Goal: Task Accomplishment & Management: Manage account settings

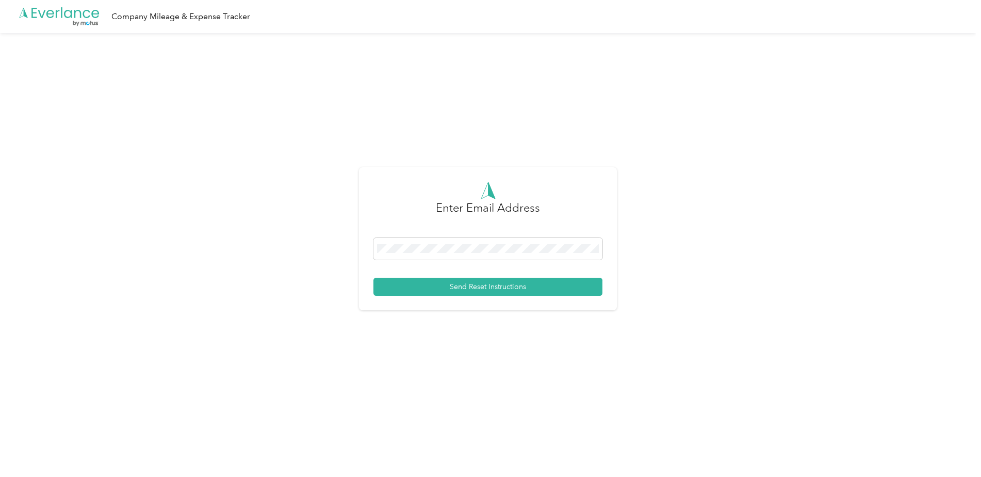
click at [506, 236] on form "Enter Email Address Send Reset Instructions" at bounding box center [488, 239] width 229 height 114
click at [504, 238] on span at bounding box center [488, 249] width 229 height 22
click at [501, 288] on button "Send Reset Instructions" at bounding box center [488, 287] width 229 height 18
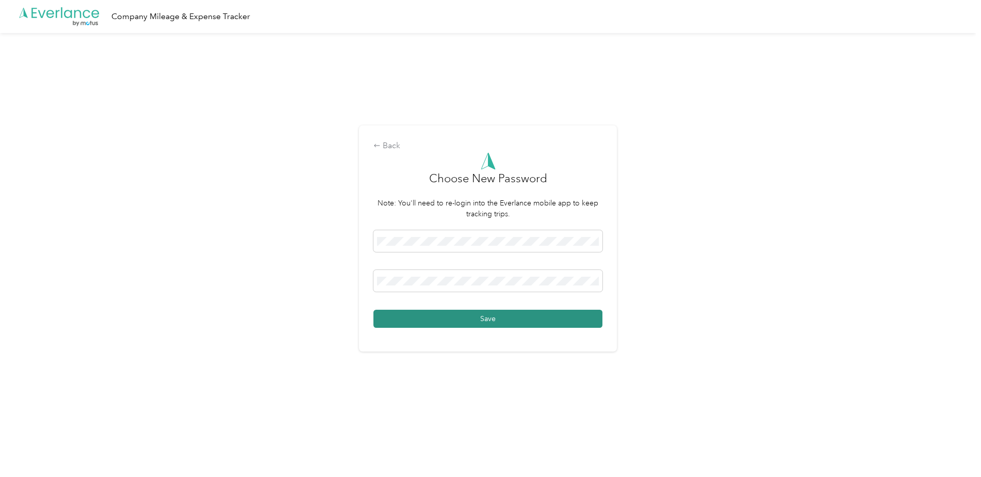
click at [517, 316] on button "Save" at bounding box center [488, 319] width 229 height 18
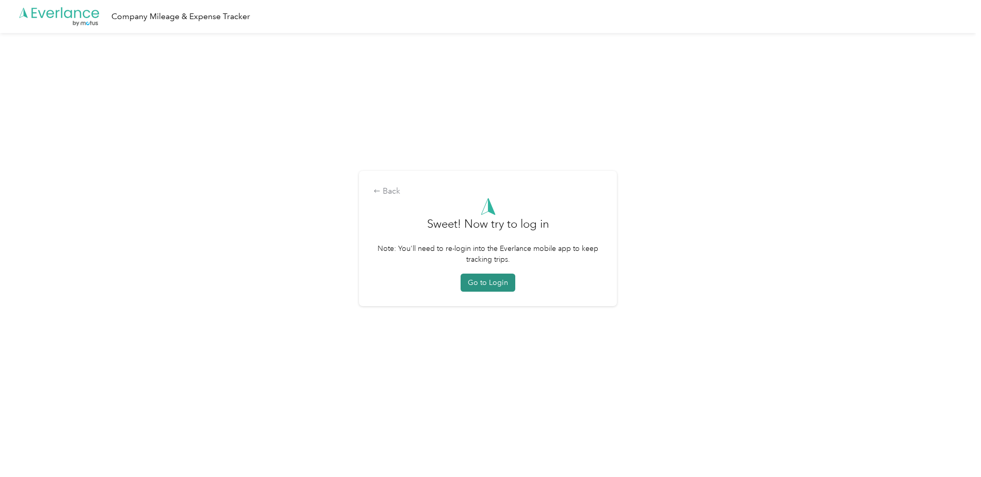
click at [511, 285] on button "Go to Login" at bounding box center [488, 282] width 55 height 18
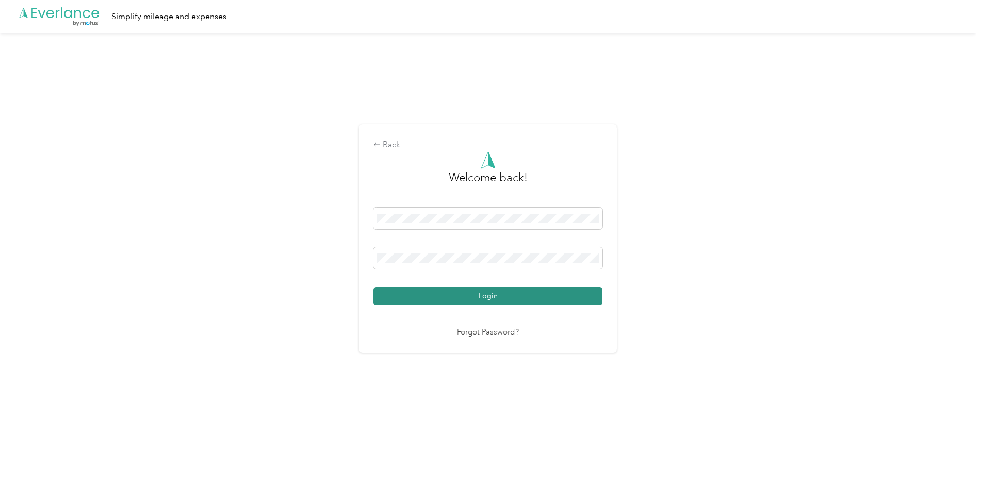
click at [514, 302] on button "Login" at bounding box center [488, 296] width 229 height 18
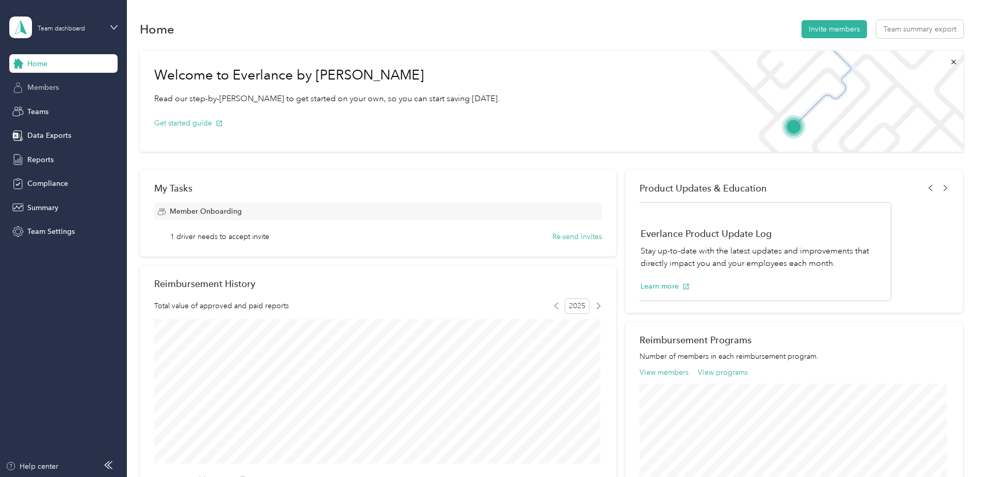
click at [33, 78] on div "Members" at bounding box center [63, 87] width 108 height 19
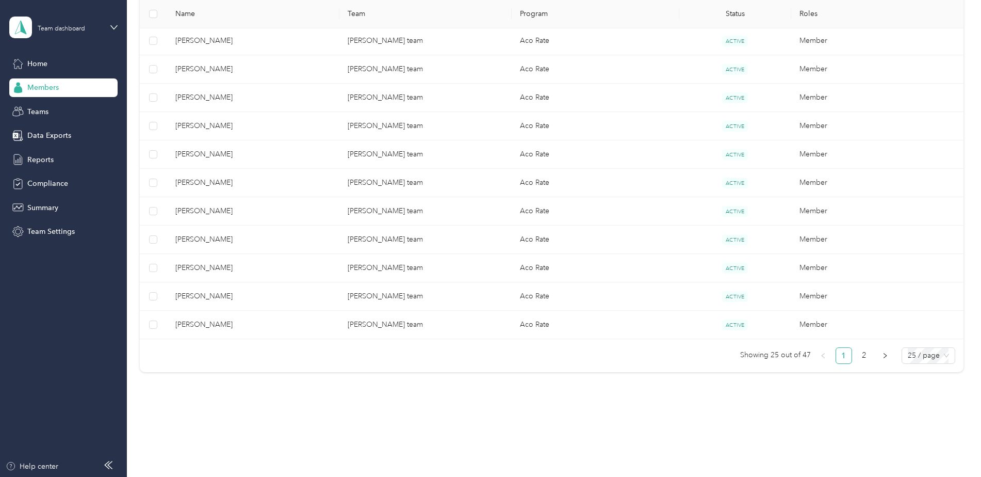
scroll to position [657, 0]
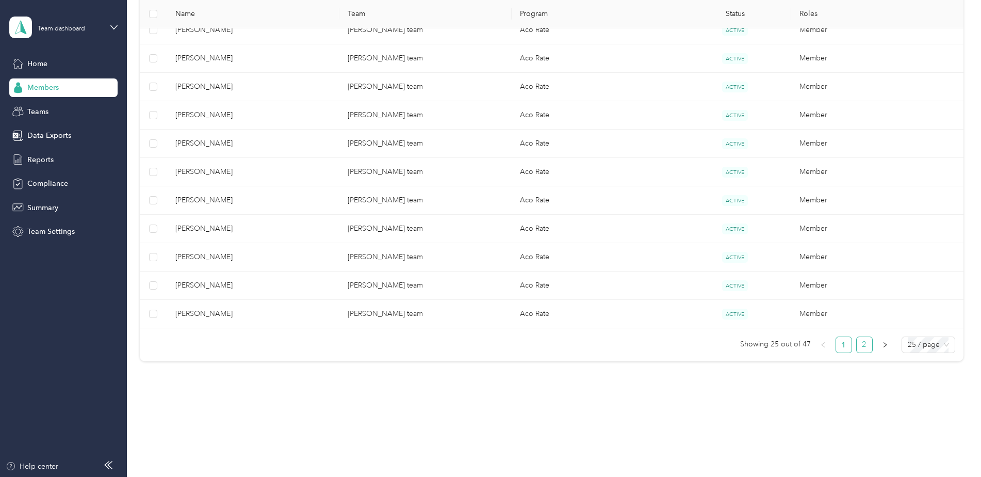
click at [860, 344] on link "2" at bounding box center [864, 344] width 15 height 15
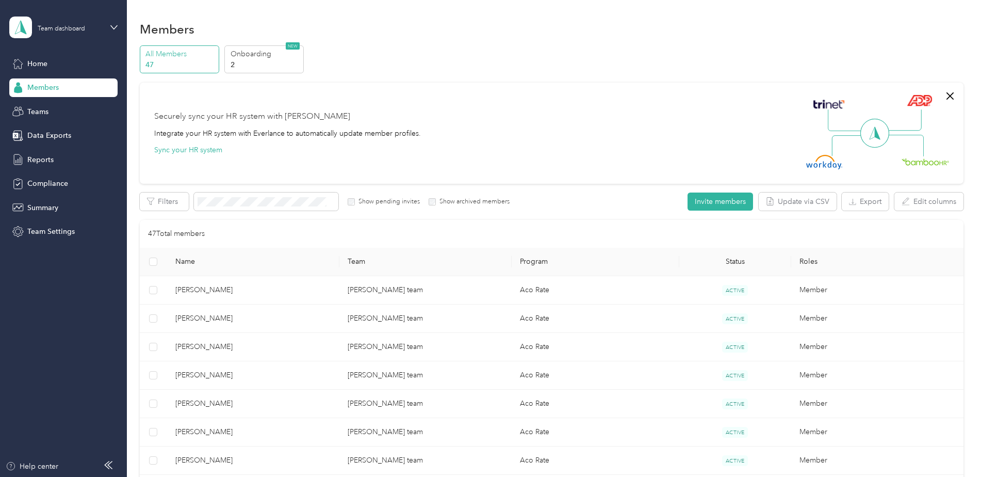
click at [166, 58] on p "All Members" at bounding box center [181, 54] width 70 height 11
click at [152, 61] on p "47" at bounding box center [181, 64] width 70 height 11
click at [582, 117] on div "Securely sync your HR system with Everlance Integrate your HR system with Everl…" at bounding box center [547, 133] width 786 height 72
click at [157, 57] on p "All Members" at bounding box center [181, 54] width 70 height 11
click at [150, 66] on p "47" at bounding box center [181, 64] width 70 height 11
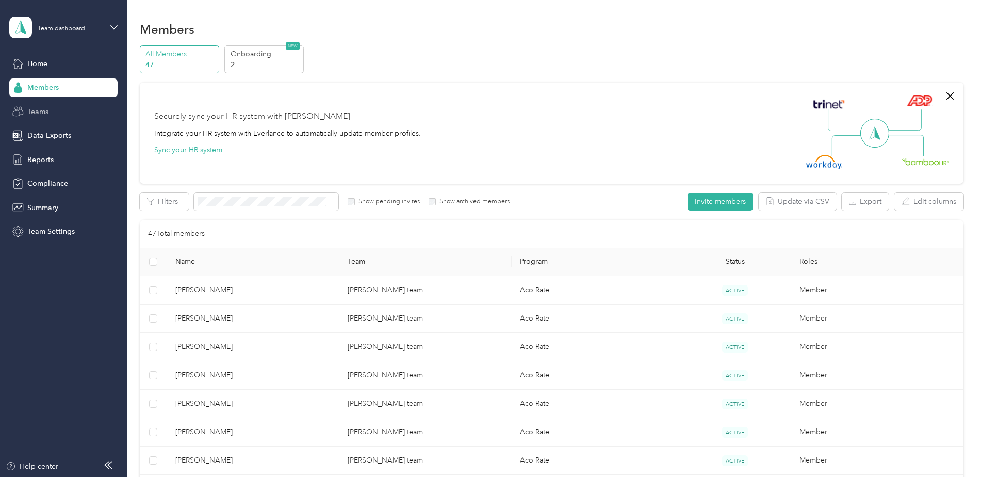
click at [37, 110] on span "Teams" at bounding box center [37, 111] width 21 height 11
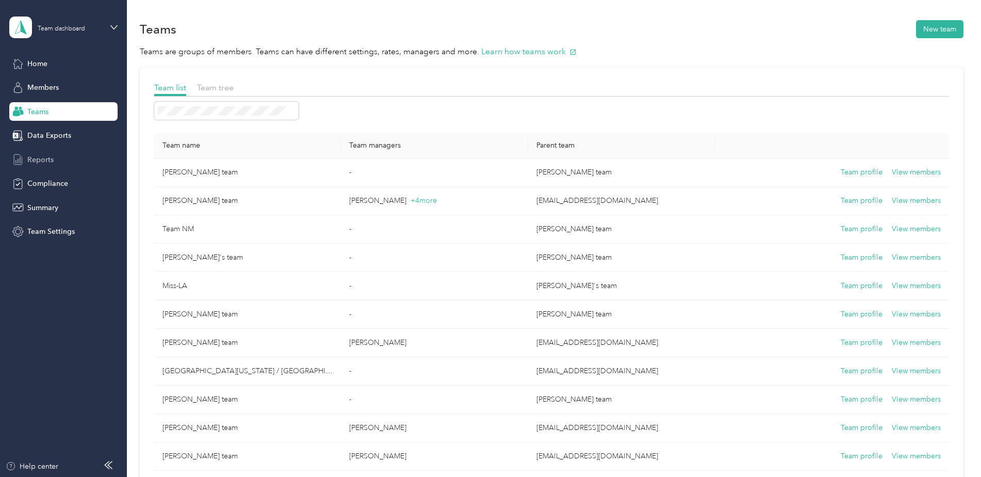
click at [42, 160] on span "Reports" at bounding box center [40, 159] width 26 height 11
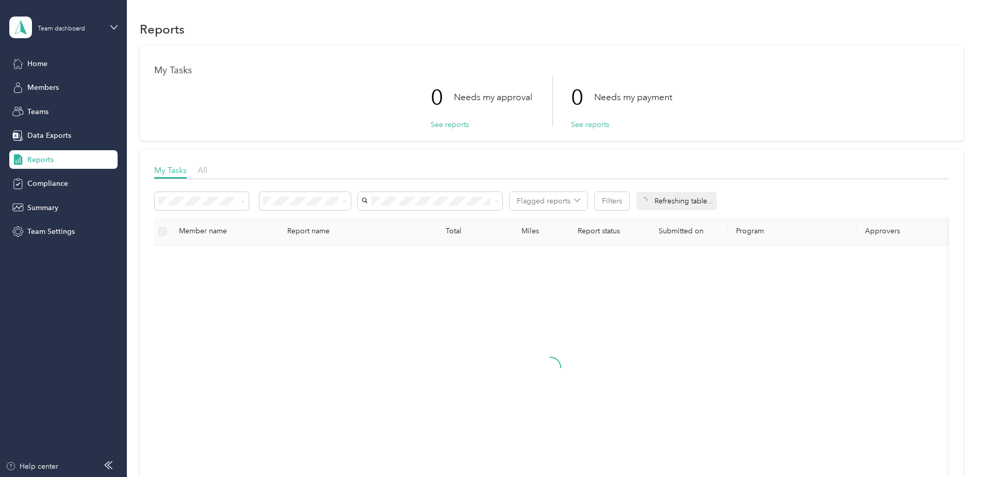
click at [750, 333] on div at bounding box center [551, 377] width 776 height 246
click at [45, 188] on span "Compliance" at bounding box center [47, 183] width 41 height 11
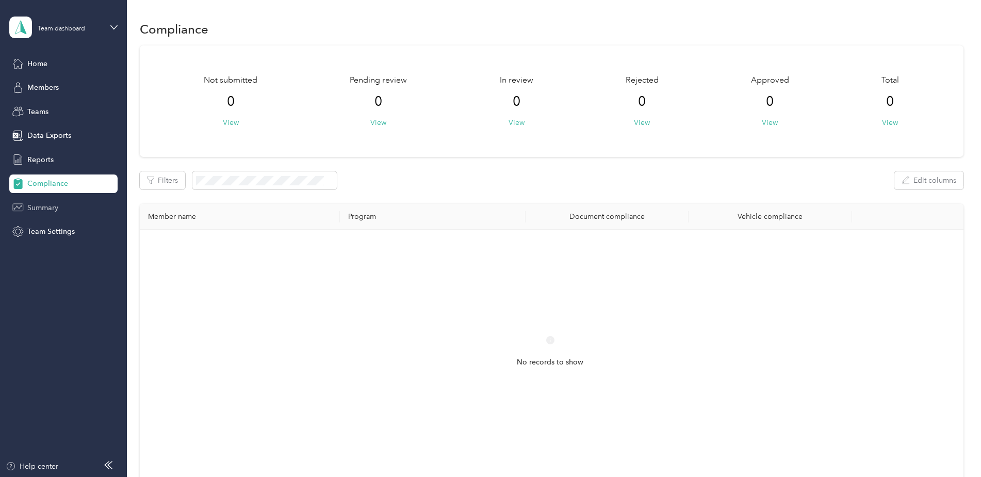
click at [33, 208] on span "Summary" at bounding box center [42, 207] width 31 height 11
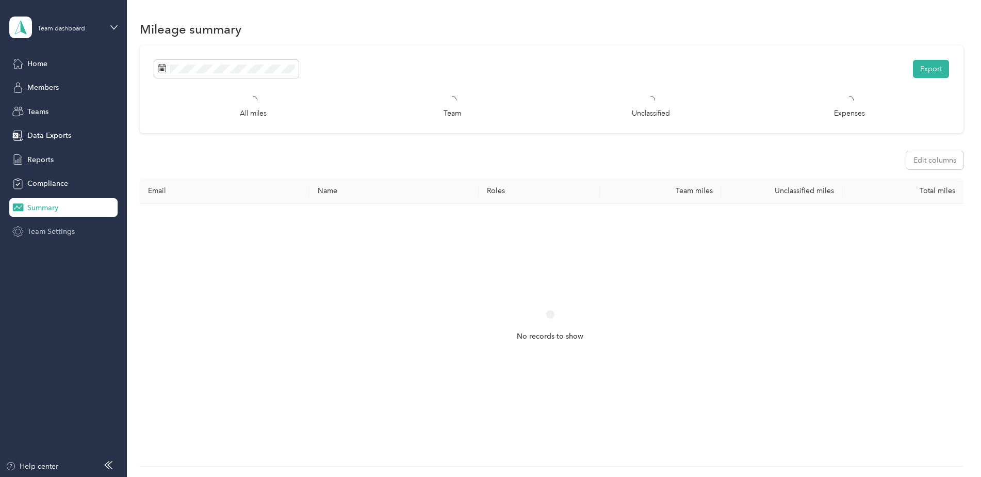
click at [45, 230] on span "Team Settings" at bounding box center [50, 231] width 47 height 11
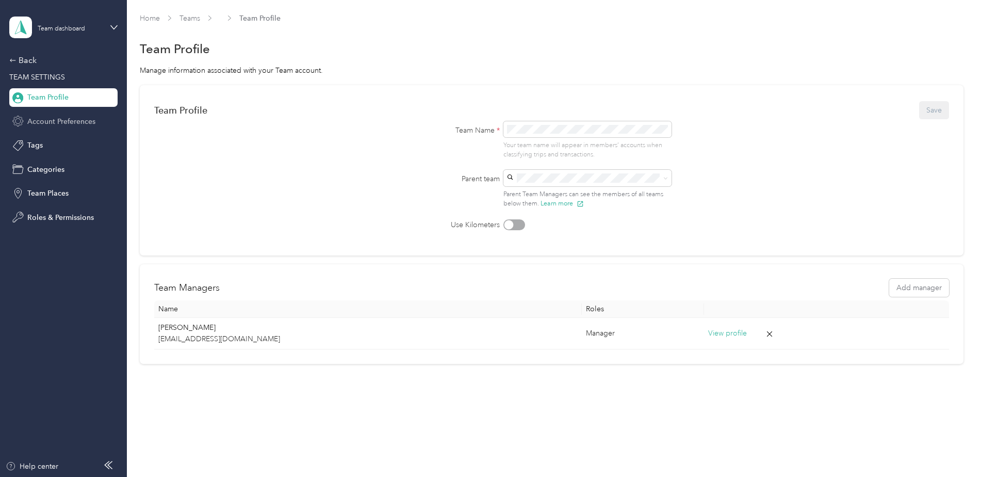
click at [58, 125] on span "Account Preferences" at bounding box center [61, 121] width 68 height 11
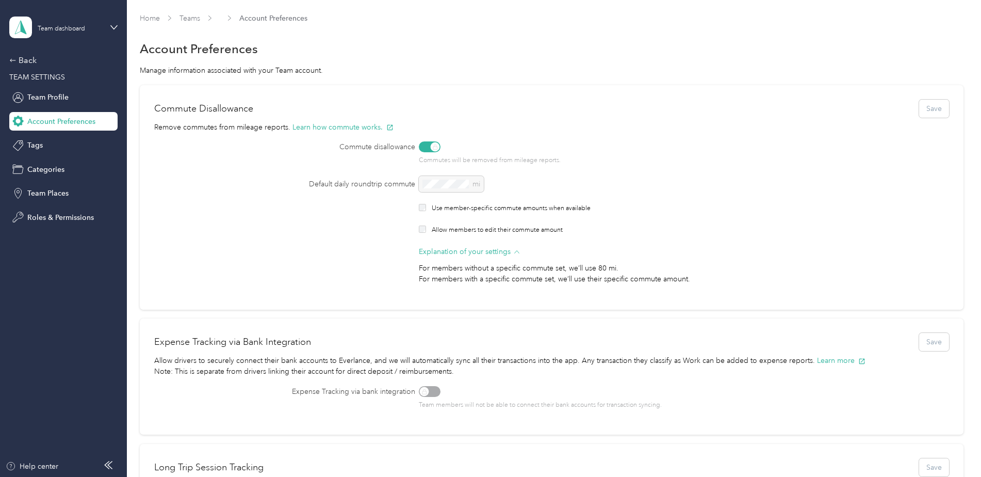
click at [658, 197] on div "Default daily roundtrip commute mi Use member-specific commute amounts when ava…" at bounding box center [551, 230] width 795 height 108
click at [56, 99] on span "Team Profile" at bounding box center [47, 97] width 41 height 11
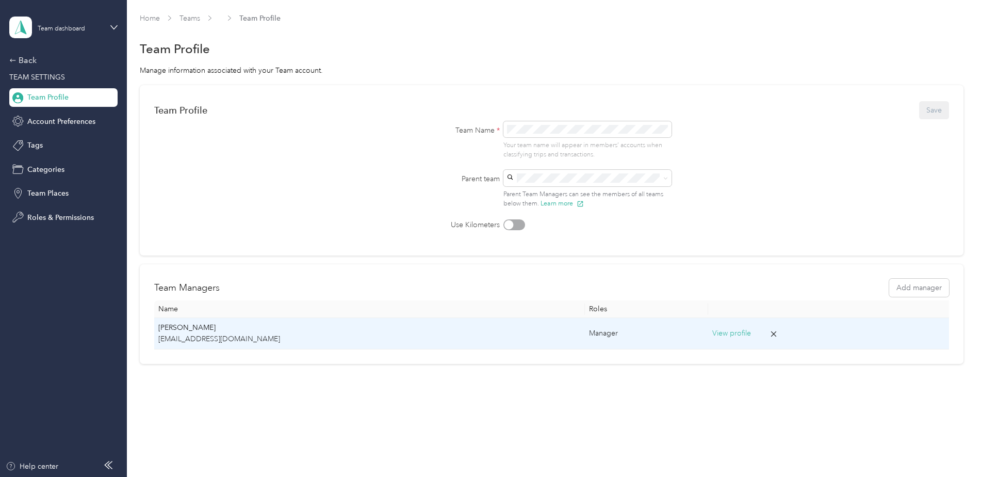
click at [713, 335] on button "View profile" at bounding box center [732, 333] width 39 height 11
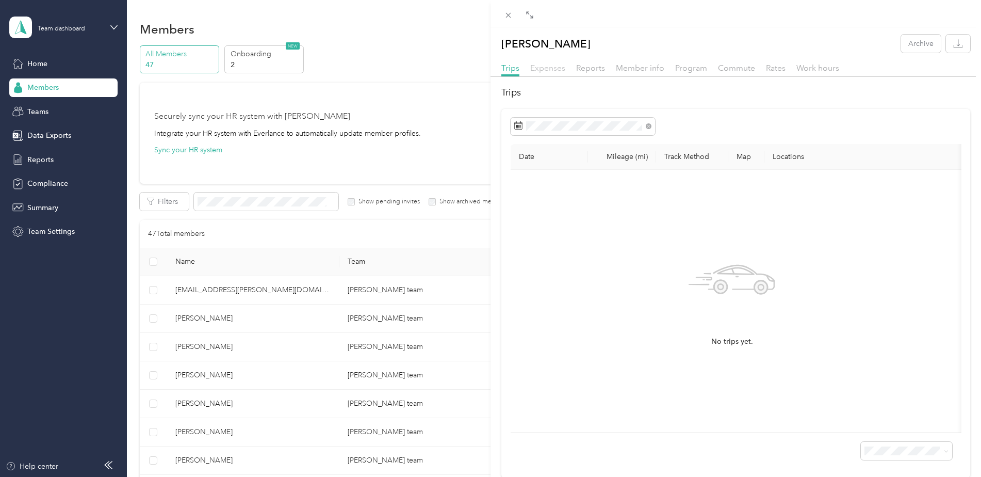
click at [562, 71] on span "Expenses" at bounding box center [547, 68] width 35 height 10
click at [591, 67] on span "Reports" at bounding box center [590, 68] width 29 height 10
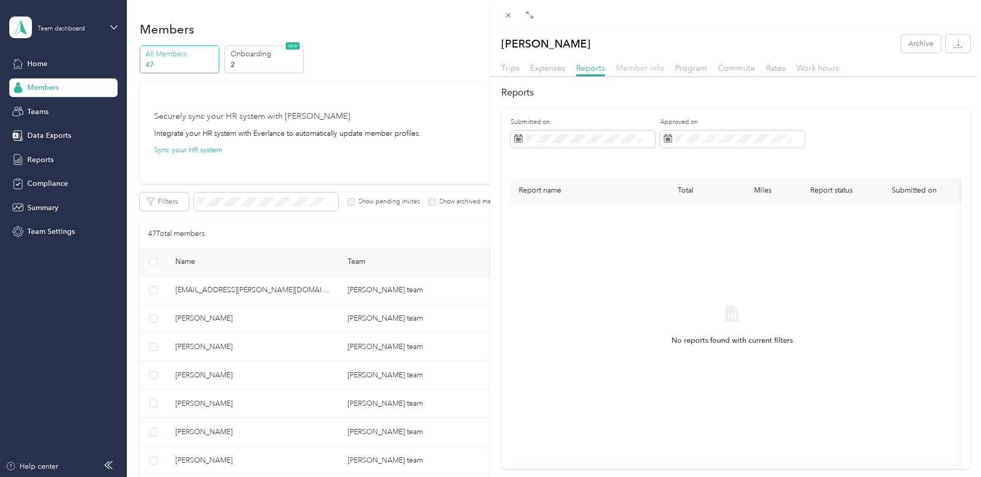
click at [635, 67] on span "Member info" at bounding box center [640, 68] width 49 height 10
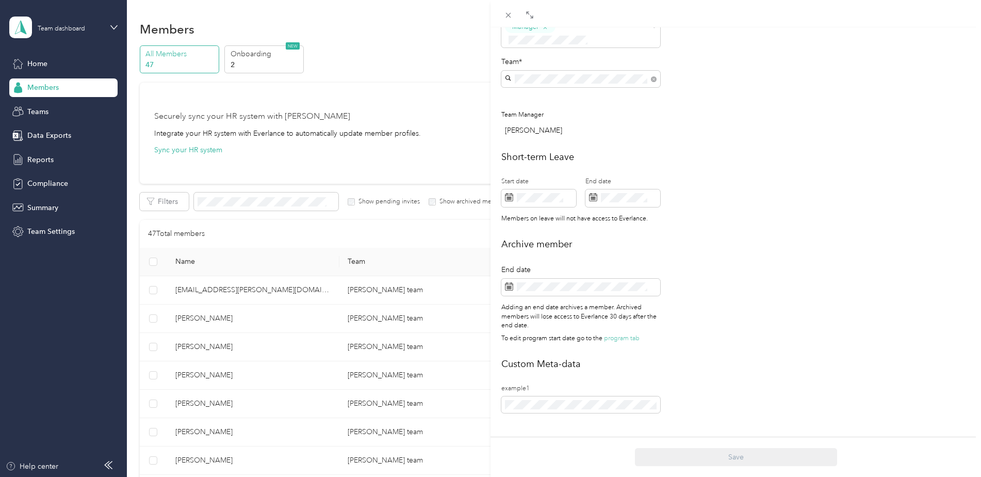
scroll to position [351, 0]
